Goal: Task Accomplishment & Management: Manage account settings

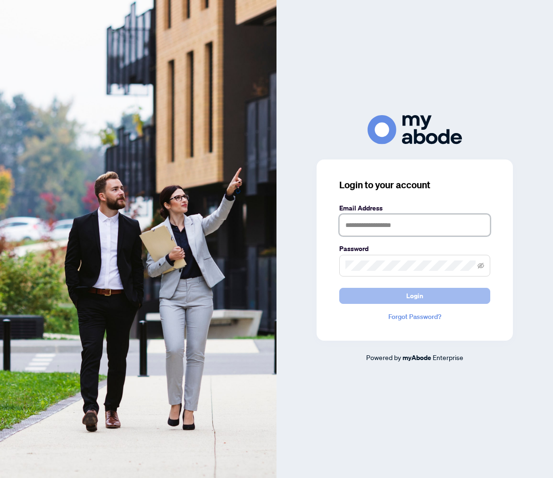
type input "**********"
click at [418, 296] on span "Login" at bounding box center [415, 296] width 17 height 15
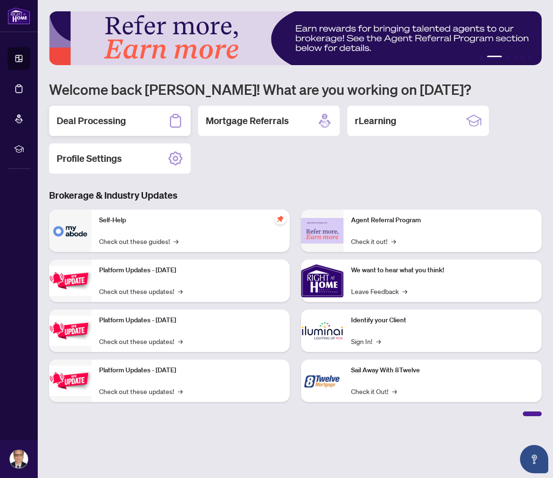
click at [108, 120] on h2 "Deal Processing" at bounding box center [91, 120] width 69 height 13
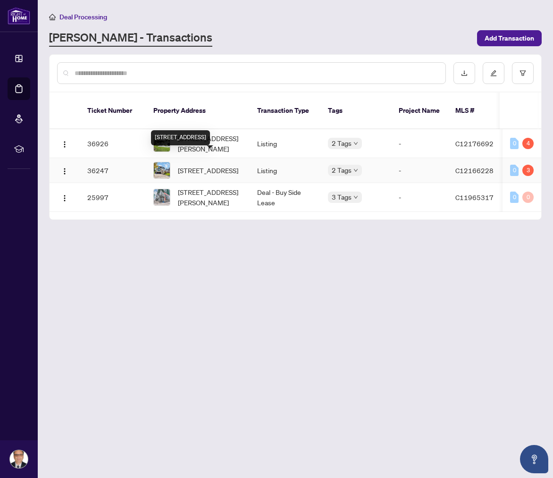
click at [204, 165] on span "[STREET_ADDRESS]" at bounding box center [208, 170] width 60 height 10
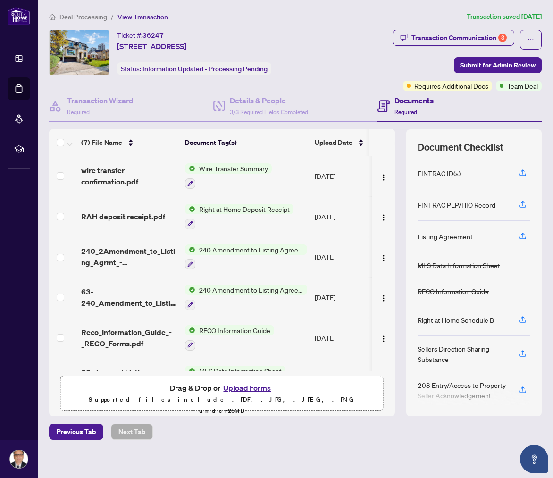
scroll to position [68, 0]
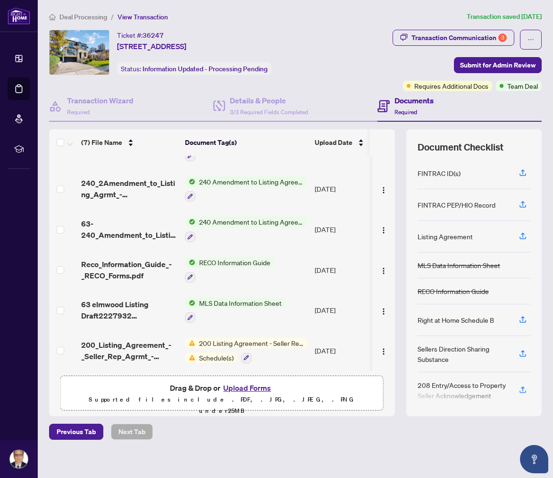
click at [250, 389] on button "Upload Forms" at bounding box center [247, 388] width 53 height 12
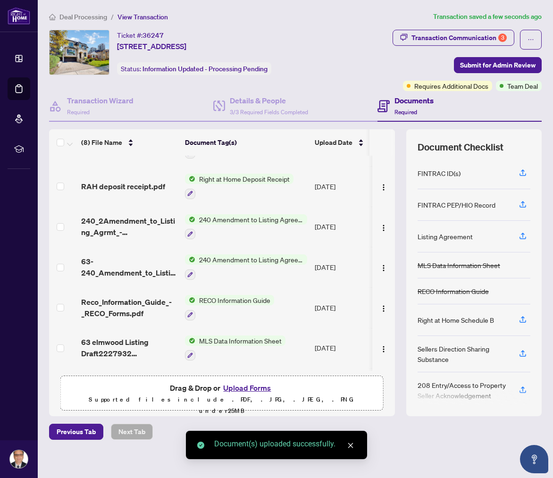
click at [241, 387] on button "Upload Forms" at bounding box center [247, 388] width 53 height 12
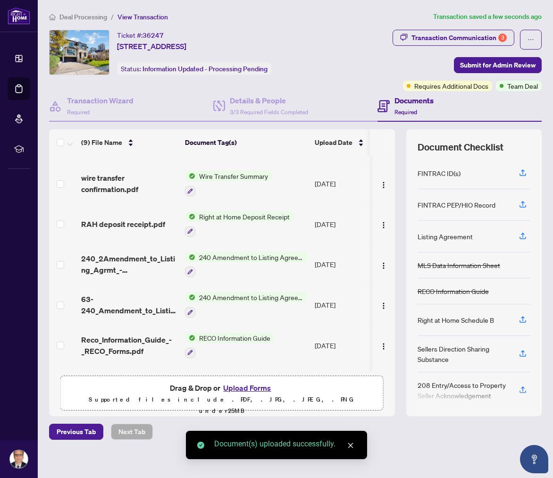
click at [251, 389] on button "Upload Forms" at bounding box center [247, 388] width 53 height 12
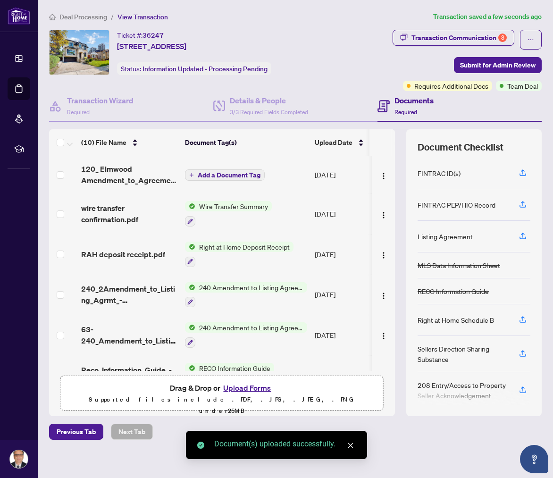
click at [253, 388] on button "Upload Forms" at bounding box center [247, 388] width 53 height 12
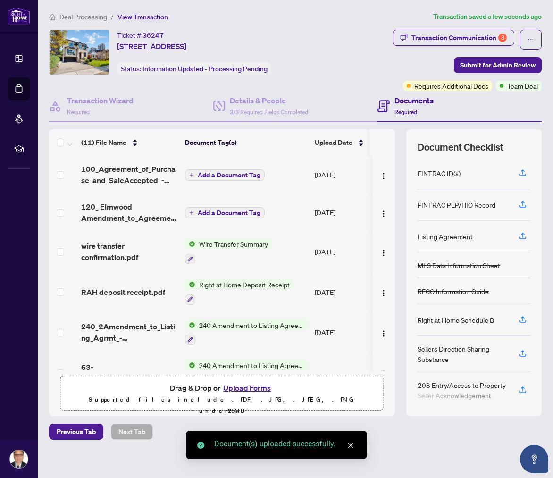
click at [253, 389] on button "Upload Forms" at bounding box center [247, 388] width 53 height 12
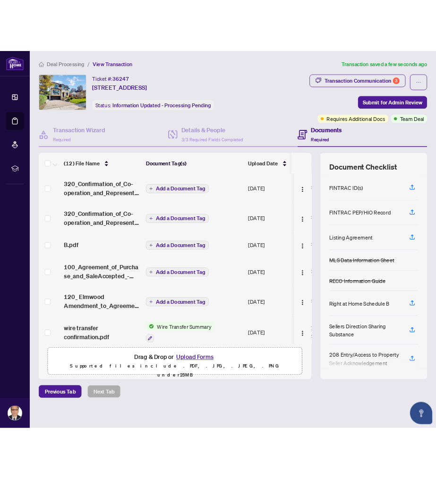
scroll to position [0, 0]
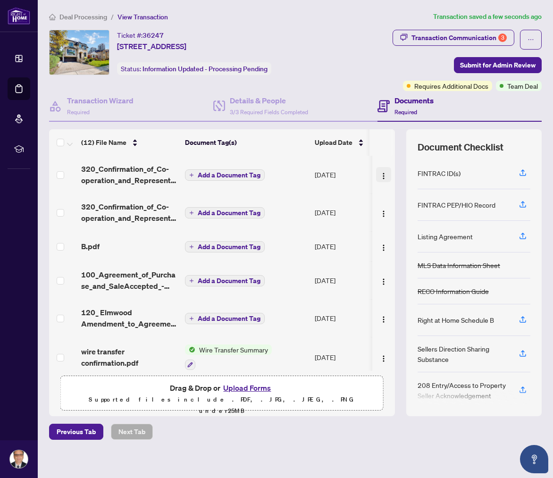
click at [381, 173] on img "button" at bounding box center [384, 176] width 8 height 8
click at [220, 174] on span "Add a Document Tag" at bounding box center [229, 175] width 63 height 7
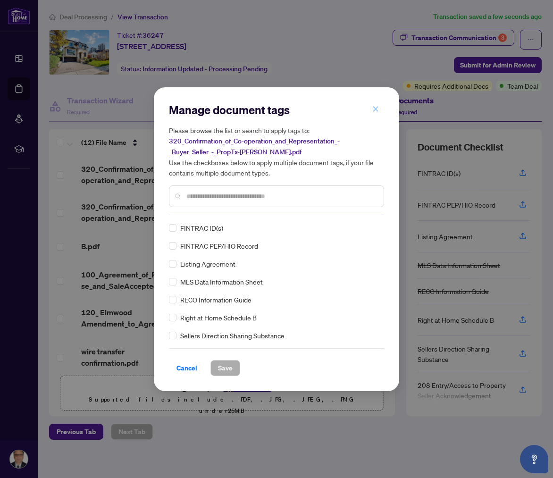
click at [377, 109] on icon "close" at bounding box center [376, 109] width 7 height 7
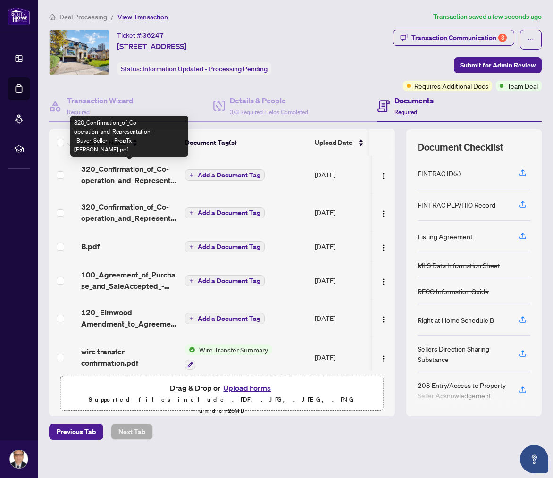
click at [114, 177] on span "320_Confirmation_of_Co-operation_and_Representation_-_Buyer_Seller_-_PropTx-[PE…" at bounding box center [129, 174] width 96 height 23
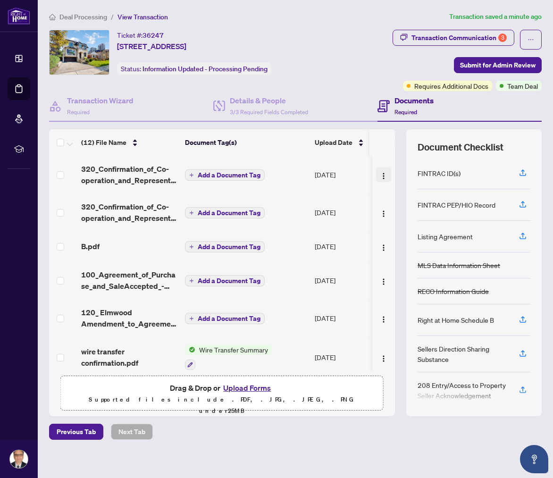
click at [380, 176] on img "button" at bounding box center [384, 176] width 8 height 8
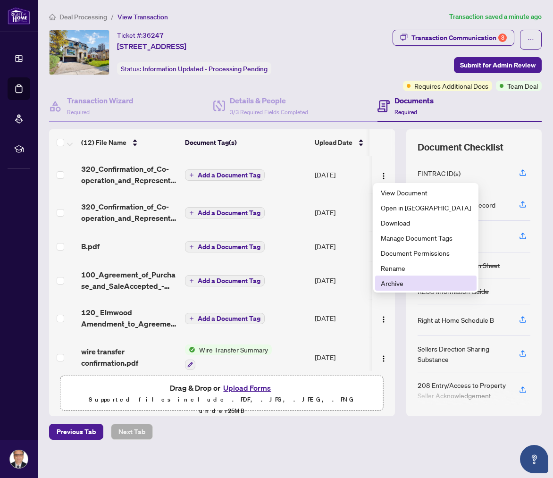
click at [389, 282] on span "Archive" at bounding box center [426, 283] width 90 height 10
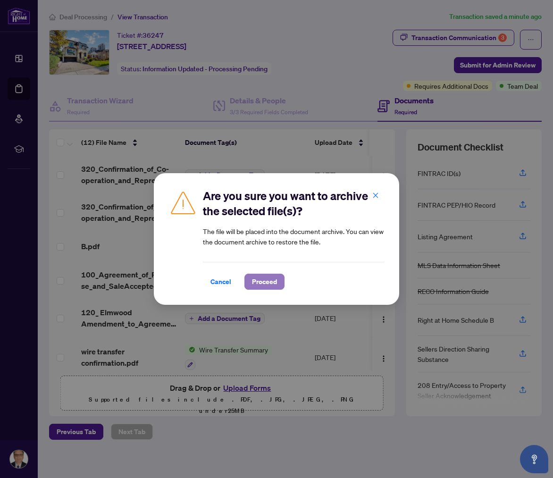
click at [267, 281] on span "Proceed" at bounding box center [264, 281] width 25 height 15
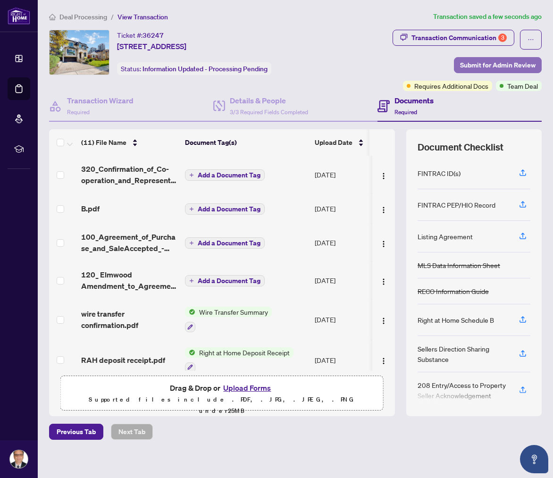
click at [487, 65] on span "Submit for Admin Review" at bounding box center [498, 65] width 76 height 15
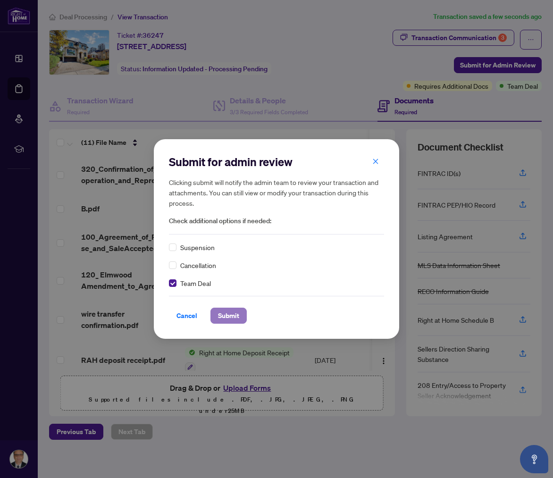
click at [229, 316] on span "Submit" at bounding box center [228, 315] width 21 height 15
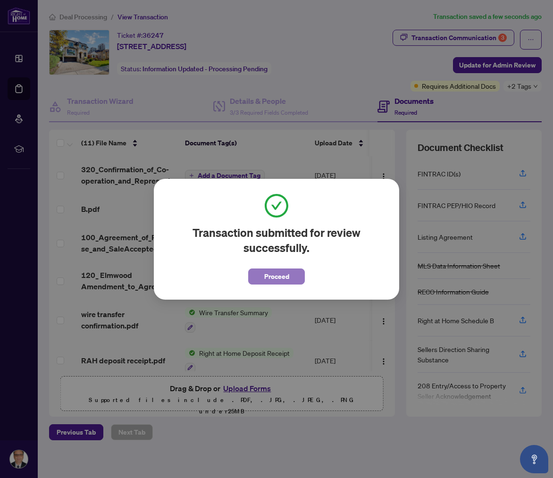
click at [281, 274] on span "Proceed" at bounding box center [276, 276] width 25 height 15
